Goal: Communication & Community: Answer question/provide support

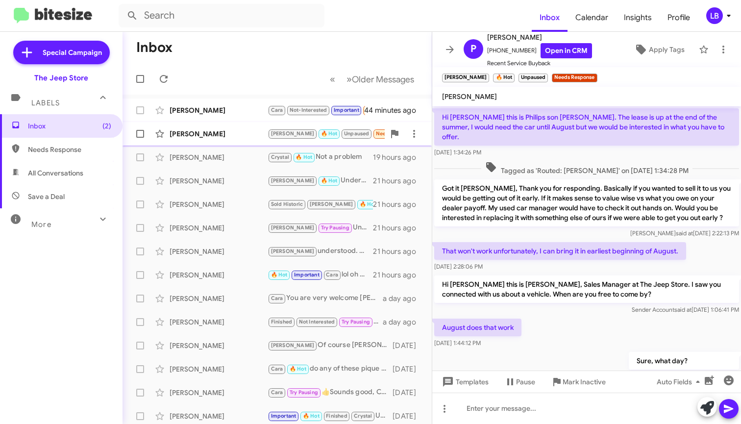
scroll to position [506, 0]
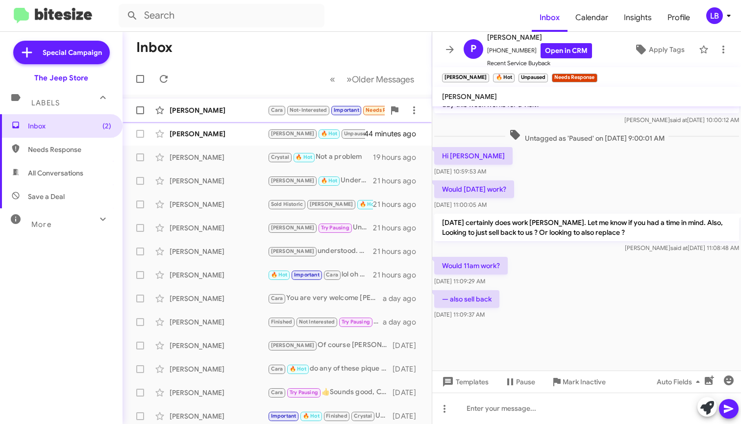
click at [231, 101] on div "[PERSON_NAME] [PERSON_NAME] Not-Interested Important Needs Response I would lik…" at bounding box center [277, 111] width 294 height 20
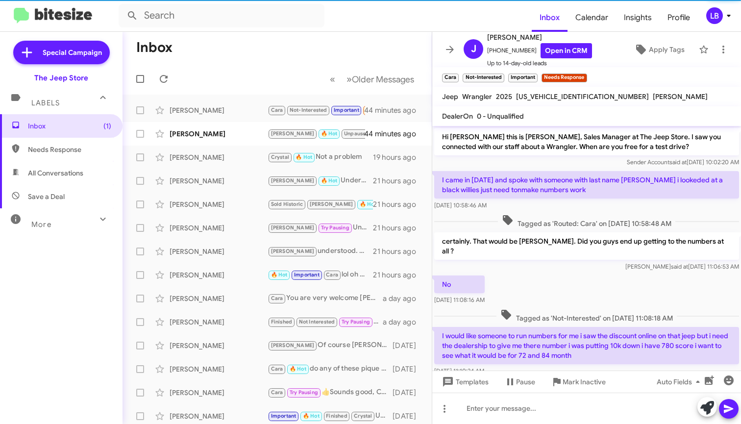
scroll to position [15, 0]
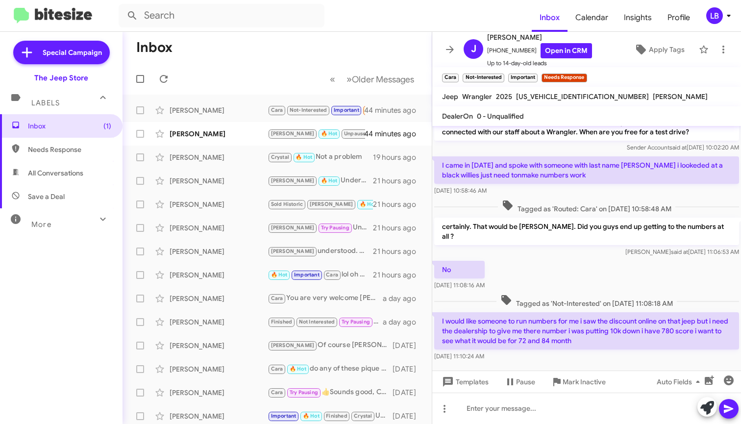
click at [558, 259] on div "No [DATE] 11:08:16 AM" at bounding box center [586, 275] width 309 height 33
click at [590, 261] on div "No [DATE] 11:08:16 AM" at bounding box center [586, 275] width 309 height 33
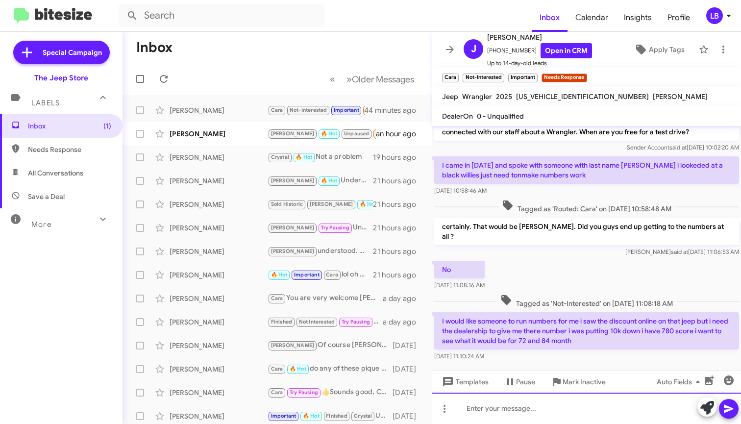
click at [551, 419] on div at bounding box center [586, 408] width 309 height 31
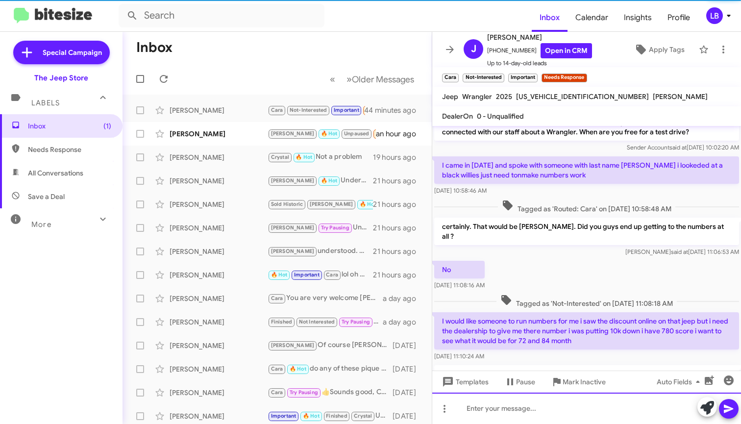
scroll to position [50, 0]
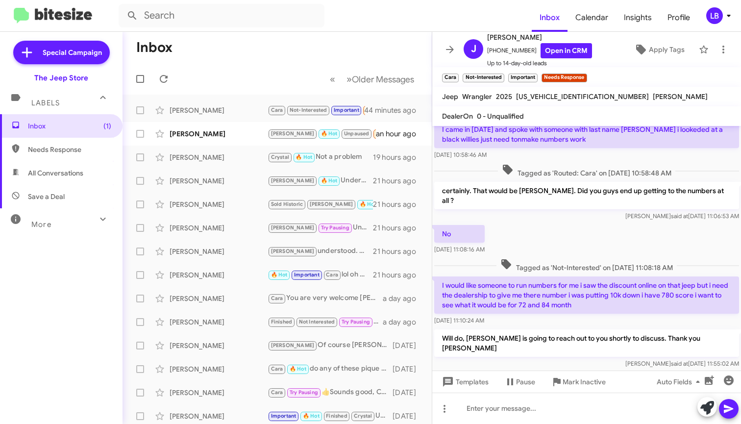
click at [574, 211] on div "[PERSON_NAME] said at [DATE] 11:06:53 AM" at bounding box center [586, 216] width 305 height 10
drag, startPoint x: 239, startPoint y: 54, endPoint x: 243, endPoint y: 91, distance: 37.4
click at [239, 53] on mat-toolbar-row "Inbox" at bounding box center [277, 47] width 309 height 31
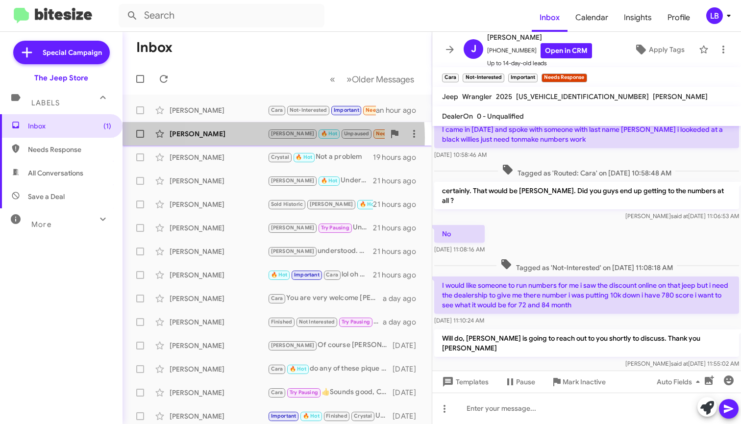
click at [243, 138] on div "[PERSON_NAME]" at bounding box center [219, 134] width 98 height 10
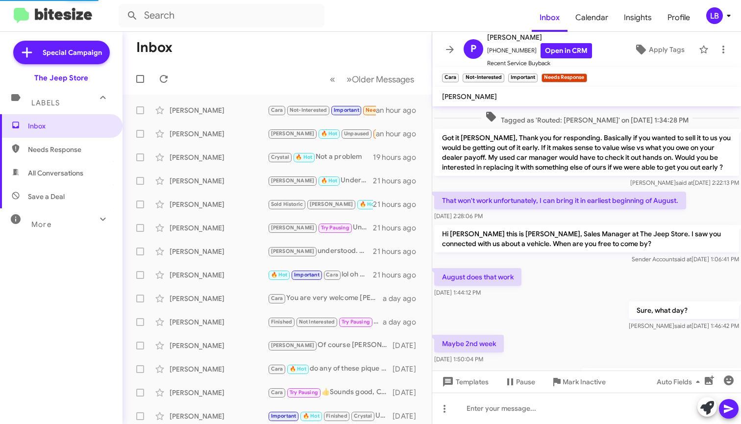
scroll to position [506, 0]
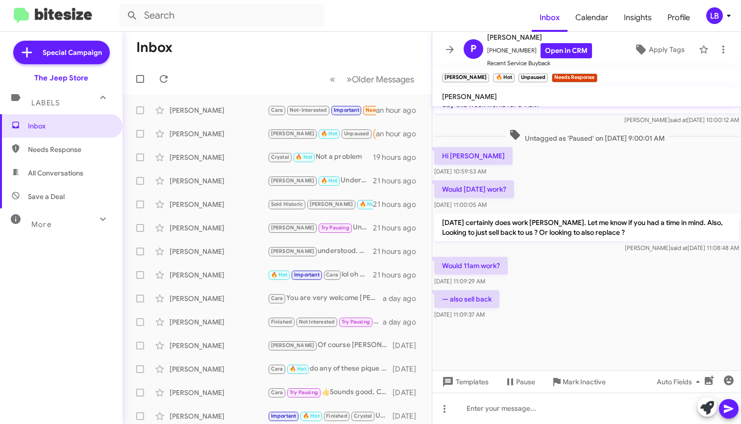
click at [591, 178] on div "Hi [PERSON_NAME] [DATE] 10:59:53 AM" at bounding box center [586, 161] width 309 height 33
click at [588, 271] on div "Would 11am work? [DATE] 11:09:29 AM" at bounding box center [586, 271] width 309 height 33
click at [593, 189] on div "Would [DATE] work? [DATE] 11:00:05 AM" at bounding box center [586, 194] width 309 height 33
click at [554, 277] on div "Would 11am work? [DATE] 11:09:29 AM" at bounding box center [586, 271] width 309 height 33
click at [564, 205] on div "Would [DATE] work? [DATE] 11:00:05 AM" at bounding box center [586, 194] width 309 height 33
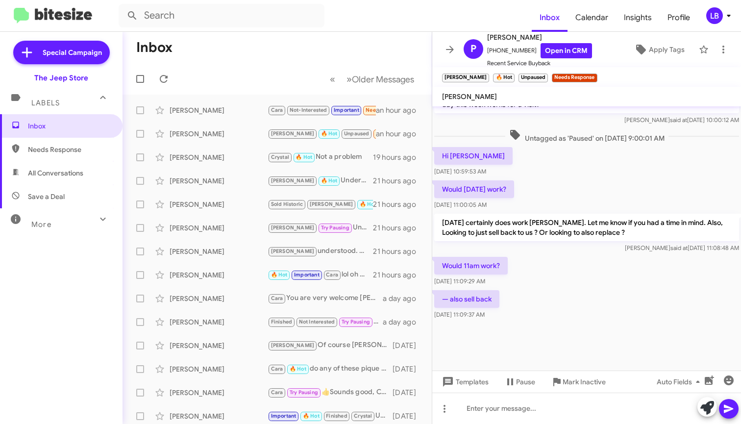
click at [535, 325] on div at bounding box center [586, 346] width 309 height 49
drag, startPoint x: 526, startPoint y: 50, endPoint x: 495, endPoint y: 52, distance: 31.0
click at [494, 52] on span "[PHONE_NUMBER] Open in CRM" at bounding box center [539, 50] width 105 height 15
copy span "7329157512"
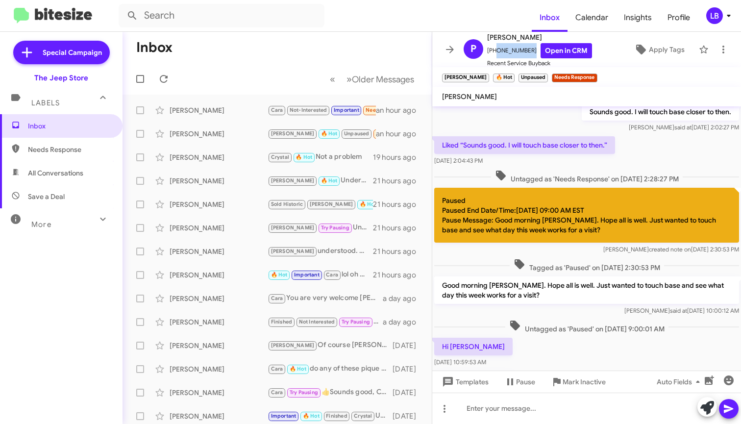
scroll to position [627, 0]
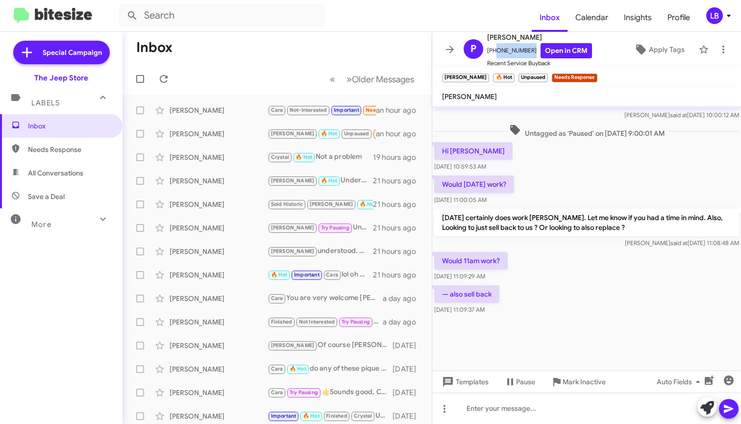
click at [581, 183] on div "Would [DATE] work? [DATE] 11:00:05 AM" at bounding box center [586, 190] width 309 height 33
click at [563, 314] on div "— also sell back [DATE] 11:09:37 AM" at bounding box center [586, 299] width 309 height 33
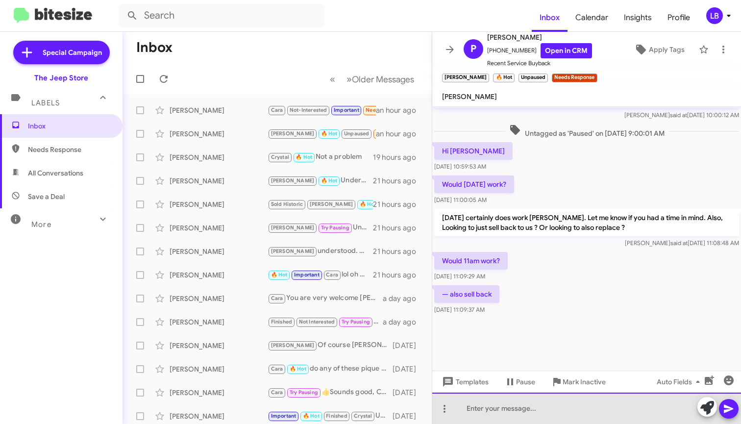
drag, startPoint x: 548, startPoint y: 415, endPoint x: 575, endPoint y: 268, distance: 149.9
click at [548, 415] on div at bounding box center [586, 408] width 309 height 31
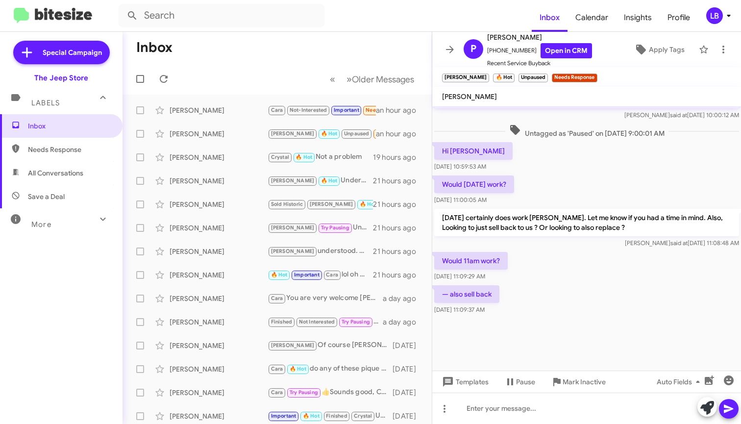
drag, startPoint x: 525, startPoint y: 146, endPoint x: 518, endPoint y: 139, distance: 9.4
click at [525, 146] on div "Hi [PERSON_NAME] [DATE] 10:59:53 AM" at bounding box center [586, 156] width 309 height 33
click at [551, 325] on div at bounding box center [586, 344] width 309 height 54
click at [561, 330] on div at bounding box center [586, 344] width 309 height 54
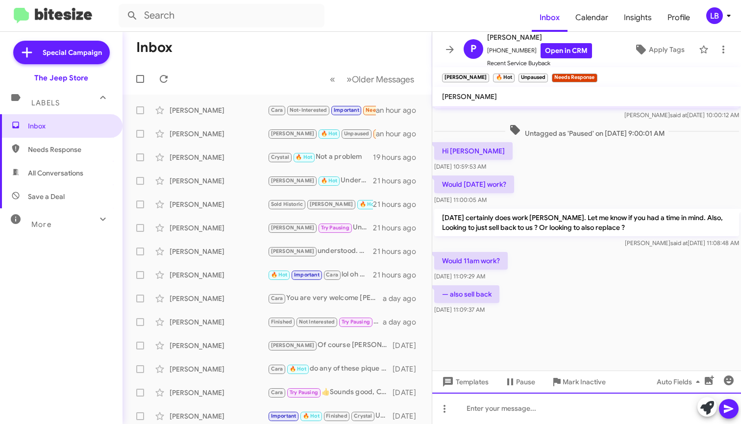
drag, startPoint x: 533, startPoint y: 420, endPoint x: 559, endPoint y: 326, distance: 98.1
click at [533, 420] on div at bounding box center [586, 408] width 309 height 31
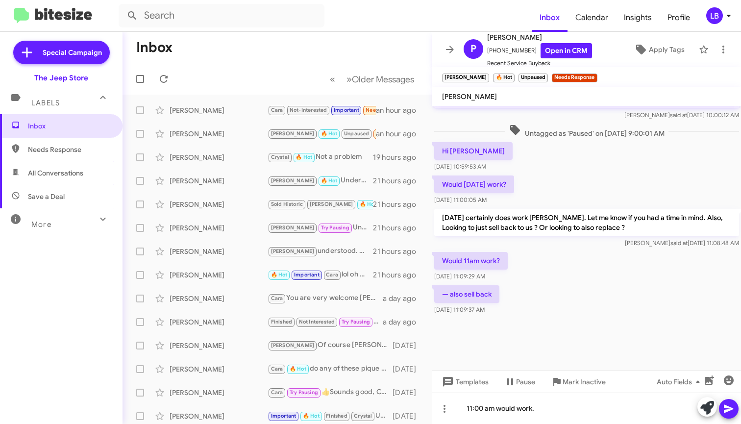
click at [523, 301] on div "— also sell back [DATE] 11:09:37 AM" at bounding box center [586, 299] width 309 height 33
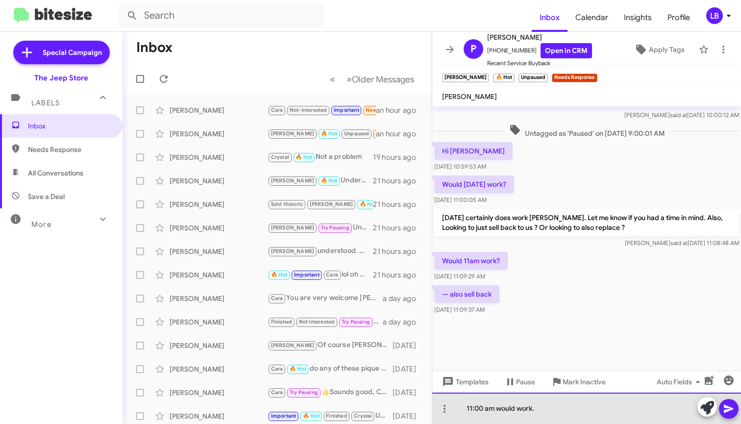
click at [542, 410] on div "11:00 am would work." at bounding box center [586, 408] width 309 height 31
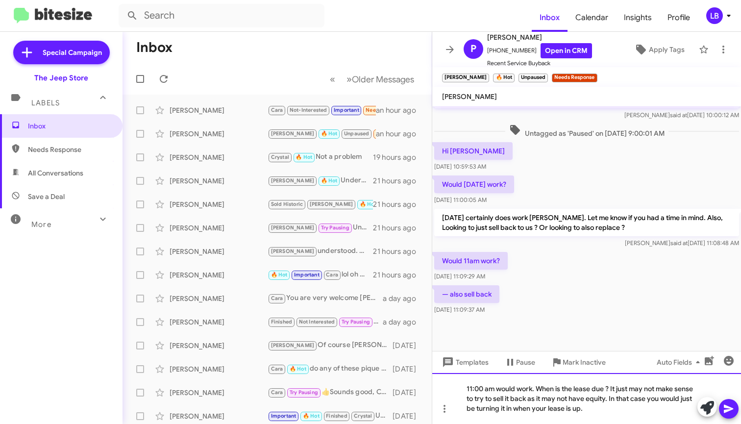
click at [618, 402] on div "11:00 am would work. When is the lease due ? It just may not make sense to try …" at bounding box center [586, 398] width 309 height 51
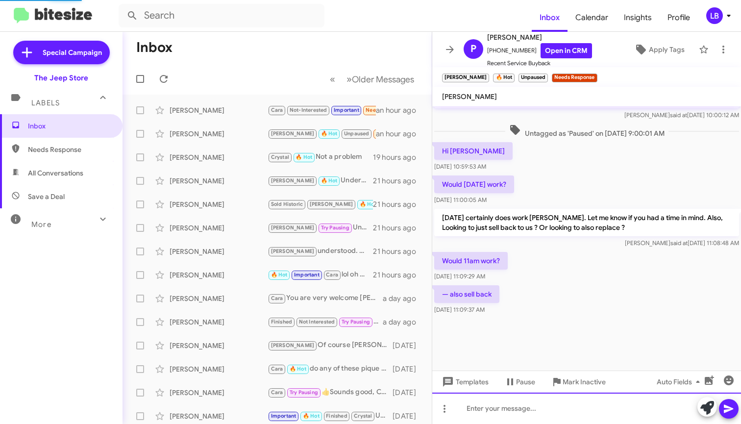
scroll to position [0, 0]
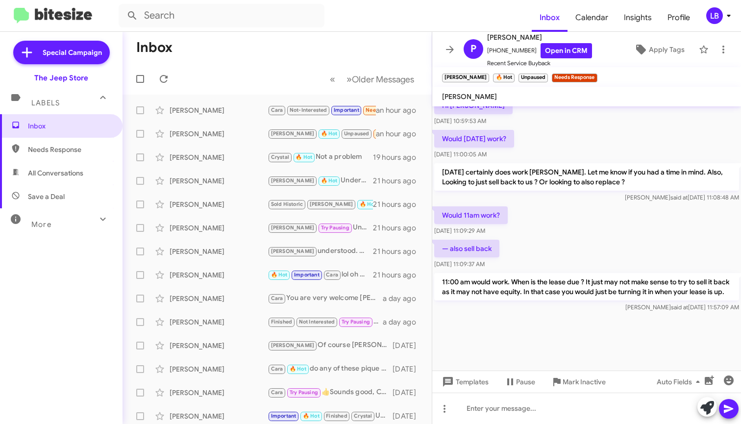
drag, startPoint x: 638, startPoint y: 218, endPoint x: 617, endPoint y: 187, distance: 37.4
click at [638, 218] on div "Would 11am work? [DATE] 11:09:29 AM" at bounding box center [586, 220] width 309 height 33
drag, startPoint x: 591, startPoint y: 143, endPoint x: 564, endPoint y: 126, distance: 32.4
click at [591, 142] on div "Would [DATE] work? [DATE] 11:00:05 AM" at bounding box center [586, 144] width 309 height 33
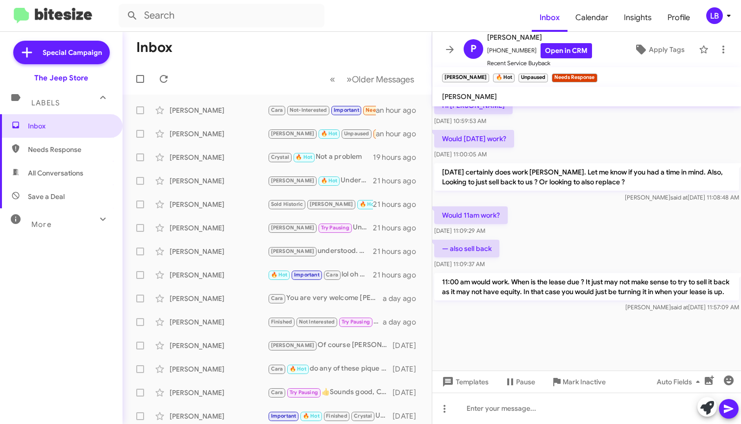
click at [219, 76] on mat-toolbar-row "« Previous » Next Older Messages" at bounding box center [277, 78] width 309 height 31
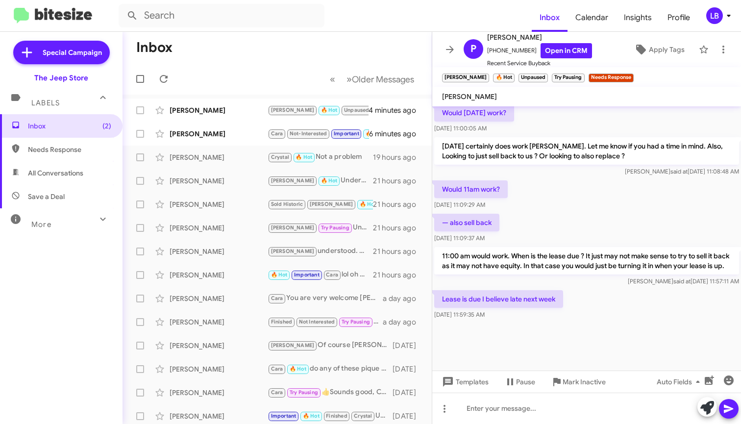
scroll to position [531, 0]
click at [217, 135] on div "[PERSON_NAME]" at bounding box center [219, 134] width 98 height 10
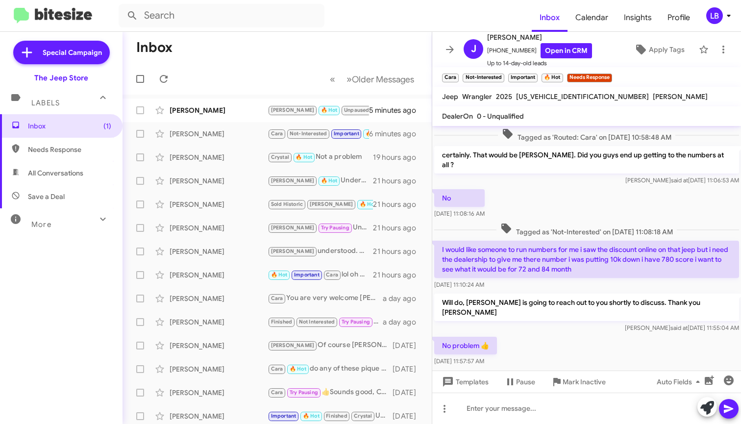
click at [580, 195] on div "No [DATE] 11:08:16 AM" at bounding box center [586, 203] width 309 height 33
click at [550, 196] on div "No [DATE] 11:08:16 AM" at bounding box center [586, 203] width 309 height 33
click at [584, 380] on span "Mark Inactive" at bounding box center [584, 382] width 43 height 18
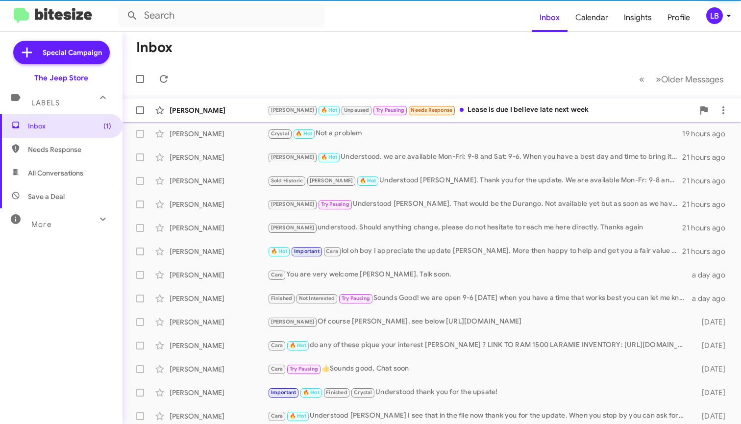
click at [224, 108] on div "[PERSON_NAME]" at bounding box center [219, 110] width 98 height 10
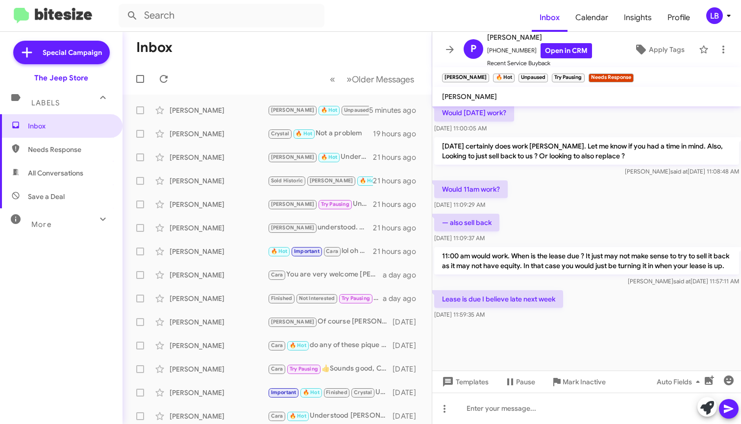
scroll to position [531, 0]
drag, startPoint x: 591, startPoint y: 316, endPoint x: 569, endPoint y: 243, distance: 76.4
click at [591, 314] on div "Lease is due I believe late next week [DATE] 11:59:35 AM" at bounding box center [586, 304] width 309 height 33
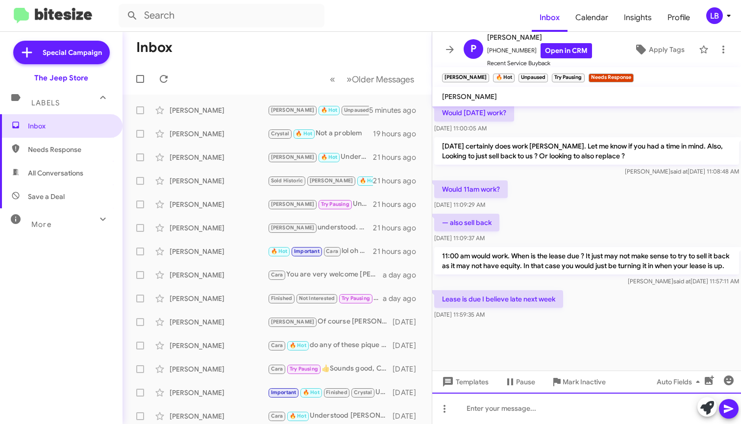
click at [542, 406] on div at bounding box center [586, 408] width 309 height 31
drag, startPoint x: 628, startPoint y: 418, endPoint x: 632, endPoint y: 408, distance: 10.8
click at [628, 418] on div "Understood, Do you have access to your payoff" at bounding box center [586, 408] width 309 height 31
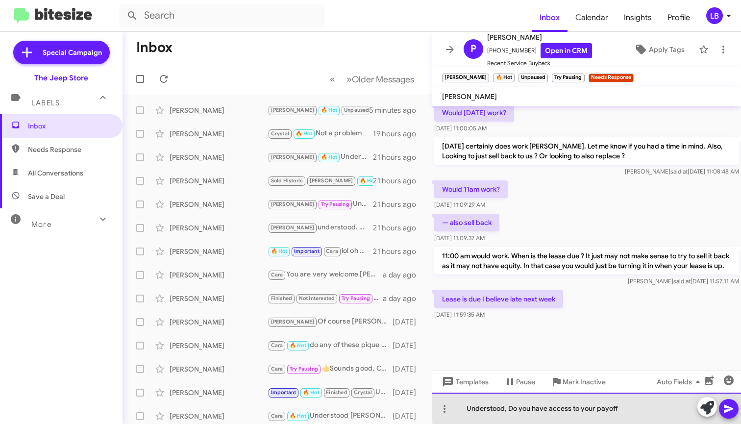
drag, startPoint x: 556, startPoint y: 408, endPoint x: 601, endPoint y: 304, distance: 113.1
click at [503, 407] on div "Understood, Do you have access to your payoff" at bounding box center [586, 408] width 309 height 31
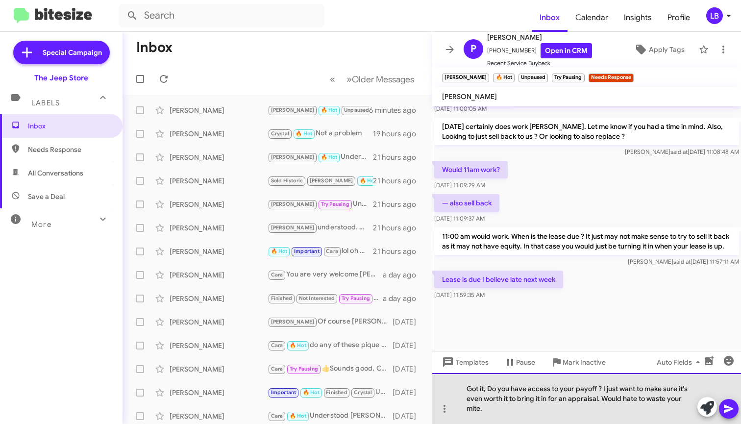
drag, startPoint x: 530, startPoint y: 409, endPoint x: 476, endPoint y: 401, distance: 55.1
click at [530, 409] on div "Got it, Do you have access to your payoff ? I just want to make sure it's even …" at bounding box center [586, 398] width 309 height 51
drag, startPoint x: 476, startPoint y: 401, endPoint x: 466, endPoint y: 408, distance: 12.0
click at [466, 408] on div "Got it, Do you have access to your payoff ? I just want to make sure it's even …" at bounding box center [586, 398] width 309 height 51
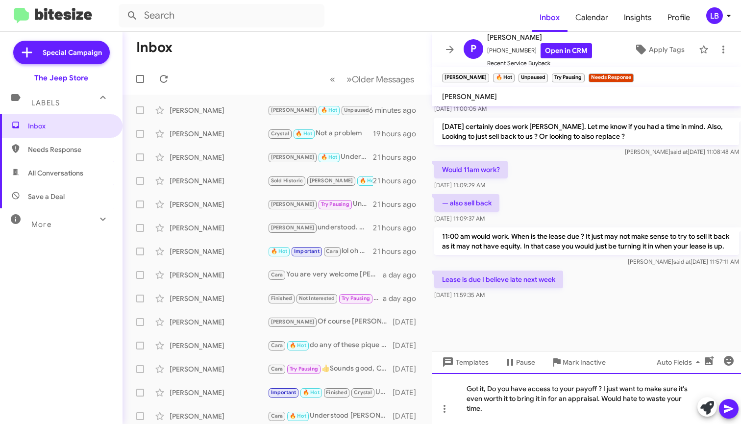
click at [586, 406] on div "Got it, Do you have access to your payoff ? I just want to make sure it's even …" at bounding box center [586, 398] width 309 height 51
click at [599, 399] on div "Got it, Do you have access to your payoff ? I just want to make sure it's even …" at bounding box center [586, 398] width 309 height 51
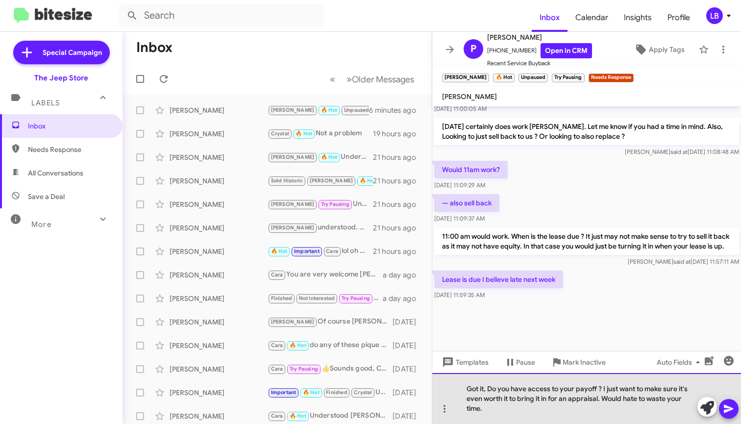
click at [626, 411] on div "Got it, Do you have access to your payoff ? I just want to make sure it's even …" at bounding box center [586, 398] width 309 height 51
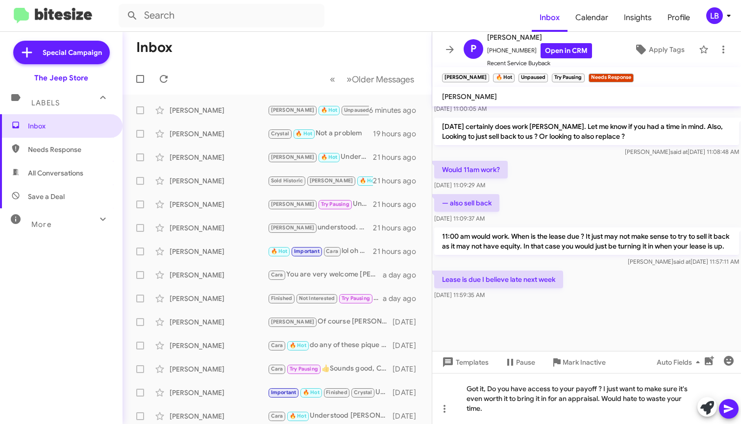
click at [727, 407] on icon at bounding box center [728, 409] width 9 height 8
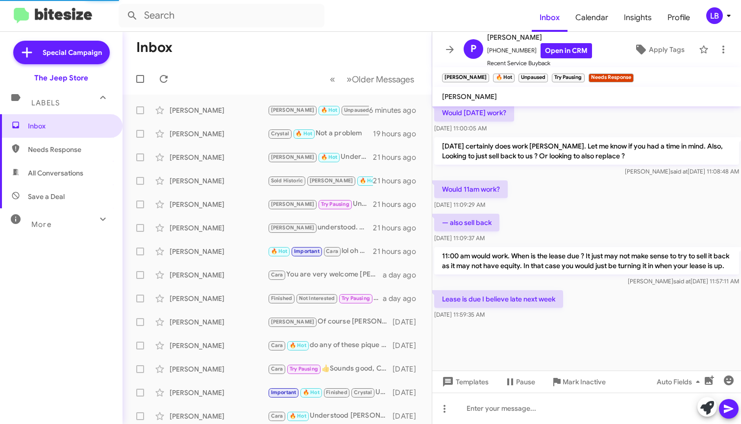
click at [603, 197] on div "Would 11am work? [DATE] 11:09:29 AM" at bounding box center [586, 194] width 309 height 33
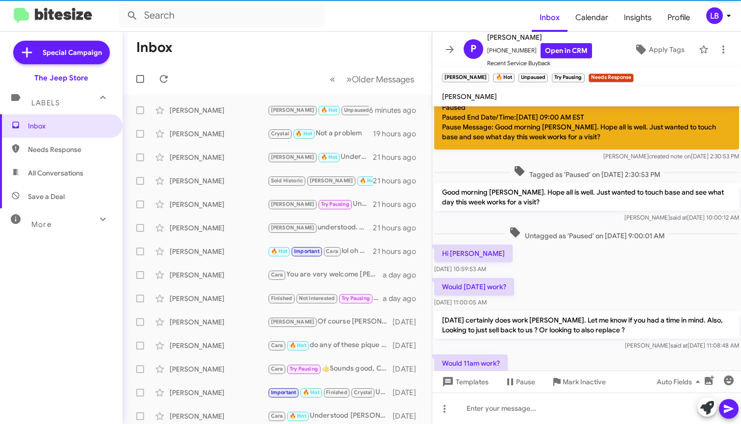
scroll to position [577, 0]
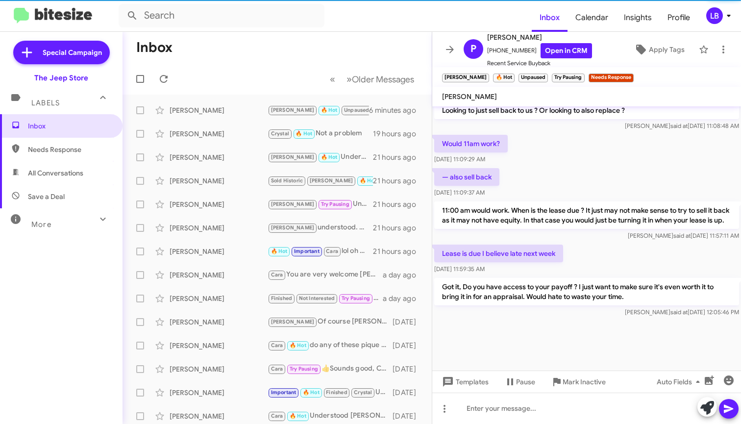
click at [566, 166] on div "— also sell back [DATE] 11:09:37 AM" at bounding box center [586, 182] width 309 height 33
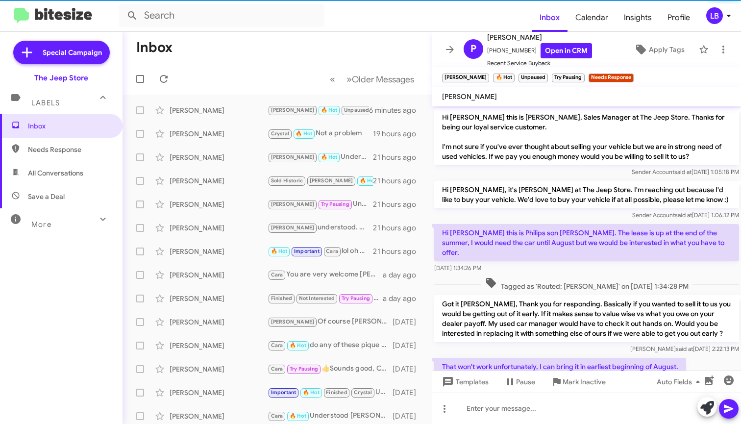
scroll to position [764, 0]
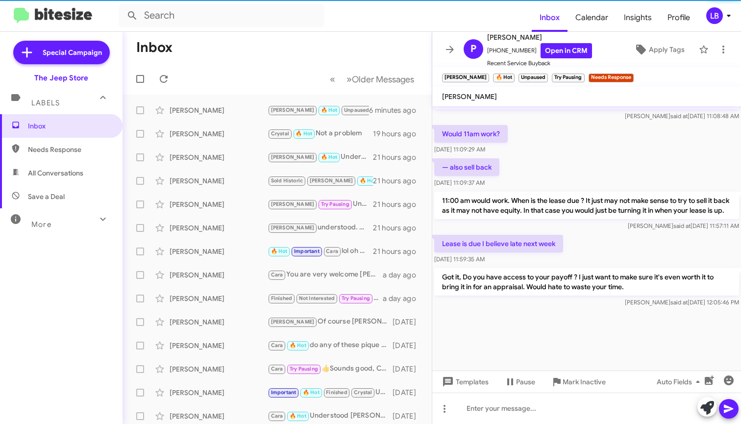
click at [565, 169] on div "— also sell back [DATE] 11:09:37 AM" at bounding box center [586, 172] width 309 height 33
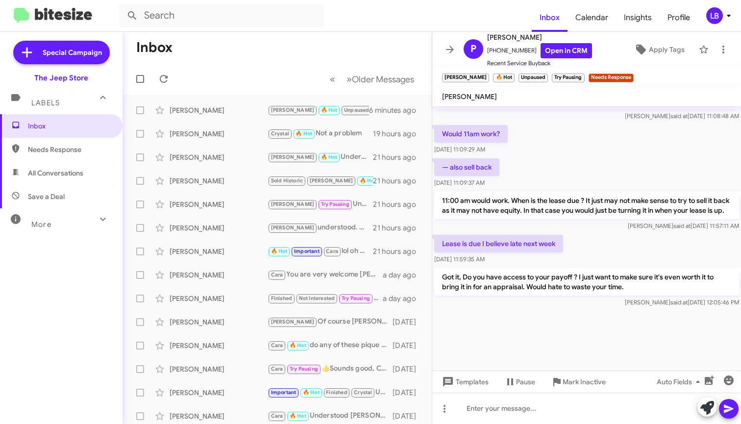
click at [249, 54] on mat-toolbar "Inbox « Previous » Next Older Messages" at bounding box center [277, 63] width 309 height 63
